Goal: Transaction & Acquisition: Purchase product/service

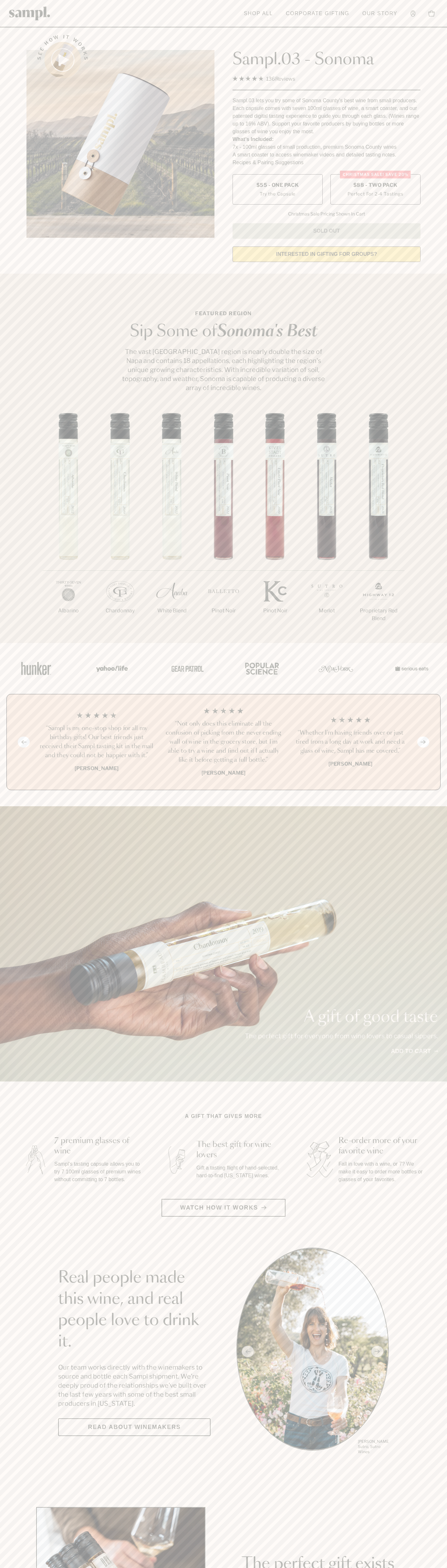
click at [375, 190] on label "Christmas SALE! Save 20% $88 - Two Pack Perfect For 2-4 Tastings" at bounding box center [375, 189] width 90 height 30
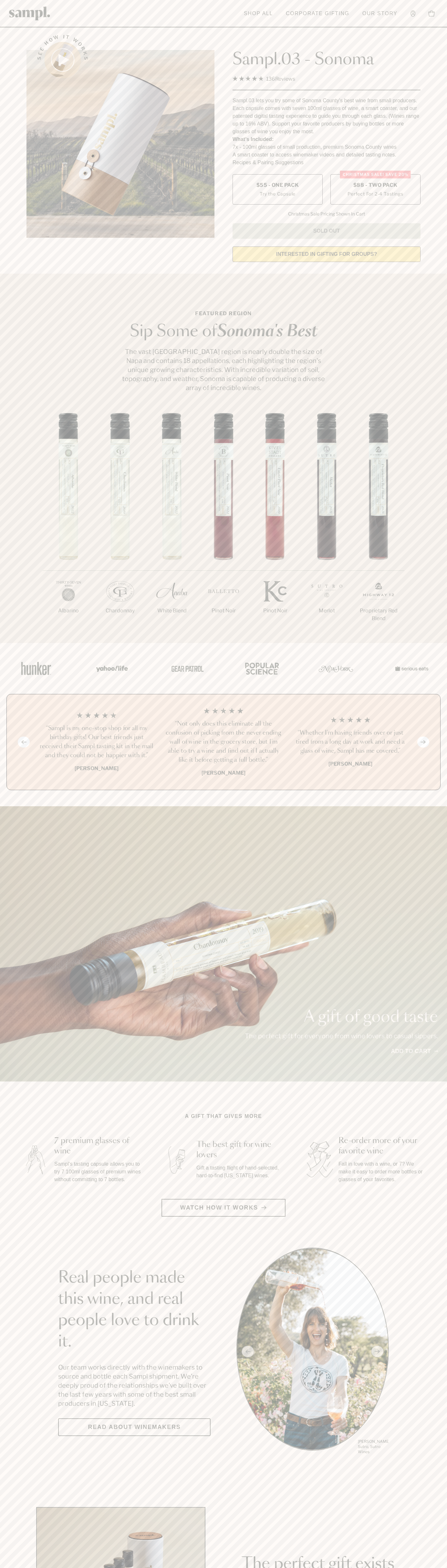
click at [224, 743] on h3 "“Not only does this eliminate all the confusion of picking from the never endin…" at bounding box center [223, 742] width 116 height 45
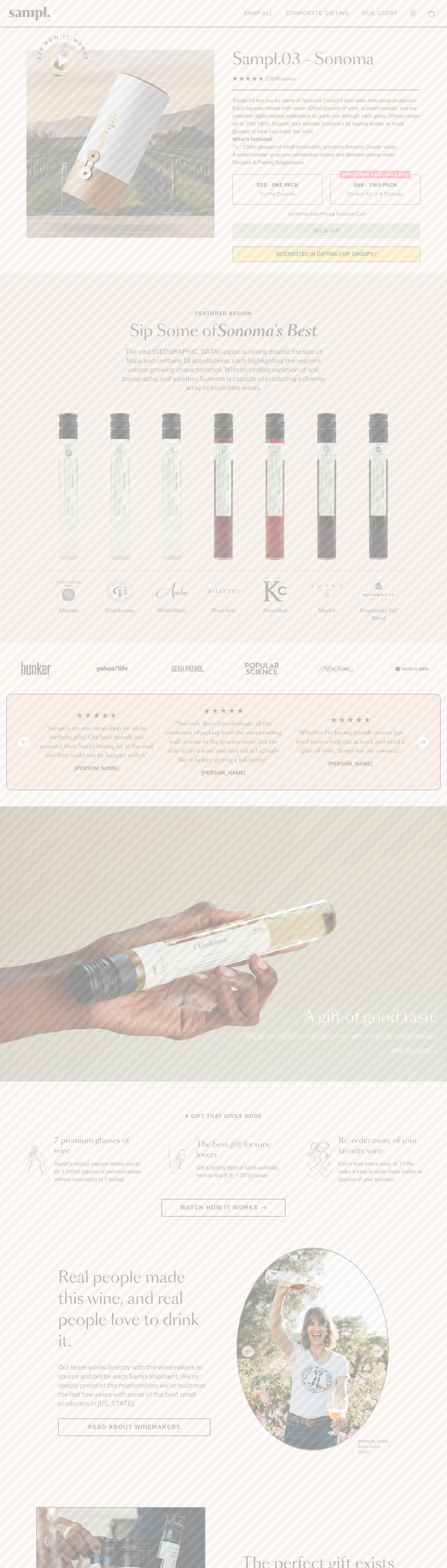
click at [195, 32] on div "See how it works" at bounding box center [120, 146] width 188 height 241
click at [426, 814] on div "A gift of good taste The perfect gift for everyone from wine lovers to casual s…" at bounding box center [224, 944] width 447 height 275
click at [133, 1567] on html "Skip to main content Toggle navigation menu Shop All Corporate Gifting Our Stor…" at bounding box center [224, 1513] width 447 height 3026
click at [24, 483] on div "1/7 [GEOGRAPHIC_DATA] 2/7 Chardonnay 3/7" at bounding box center [224, 528] width 447 height 230
click at [375, 190] on label "Christmas SALE! Save 20% $88 - Two Pack Perfect For 2-4 Tastings" at bounding box center [375, 189] width 90 height 30
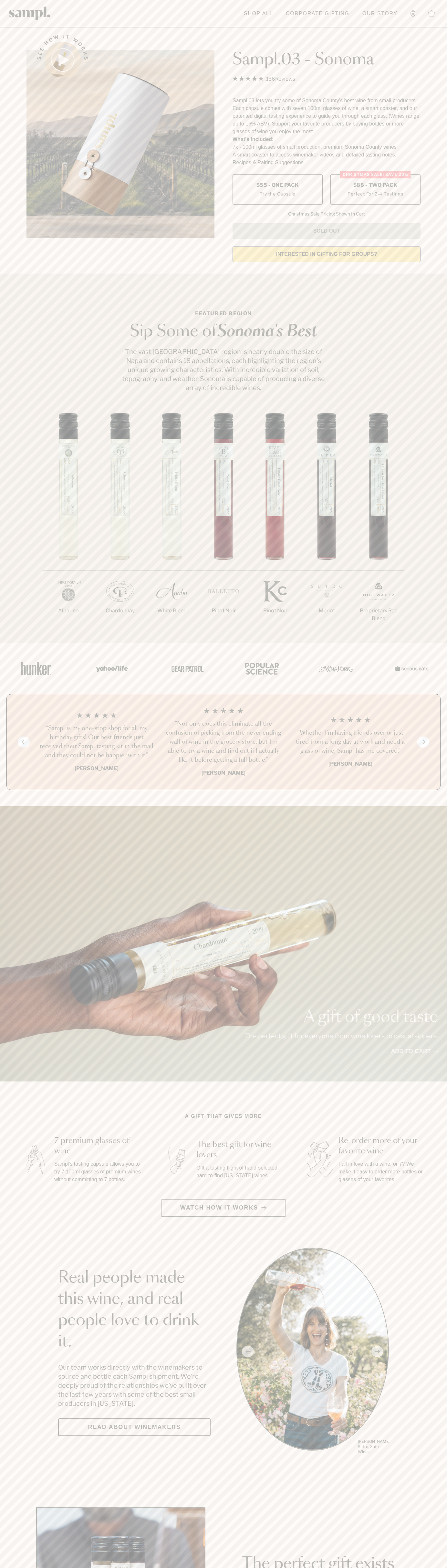
click at [224, 743] on h3 "“Not only does this eliminate all the confusion of picking from the never endin…" at bounding box center [223, 742] width 116 height 45
